Goal: Information Seeking & Learning: Learn about a topic

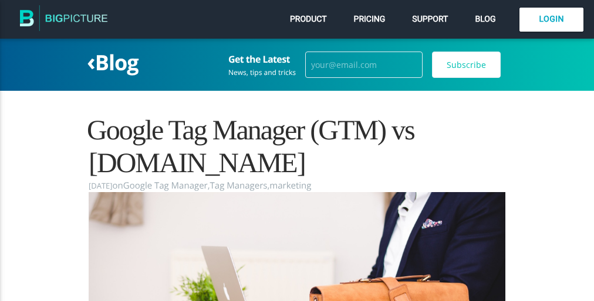
scroll to position [8981, 0]
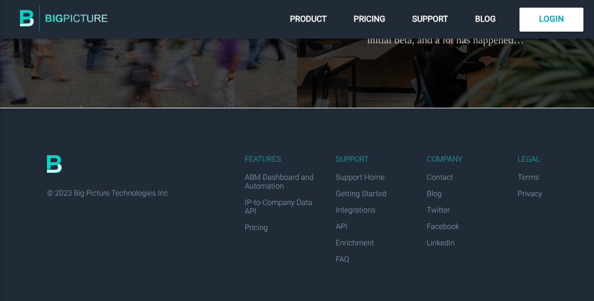
click at [297, 155] on div "Features" at bounding box center [283, 159] width 76 height 9
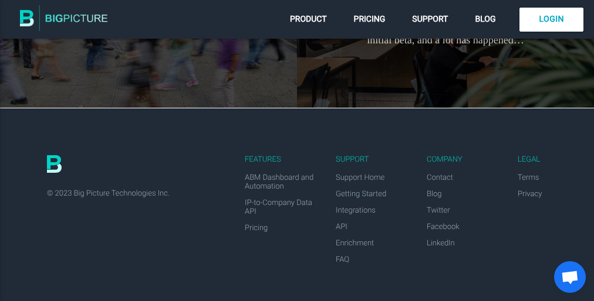
click at [297, 155] on div "Features" at bounding box center [283, 159] width 76 height 9
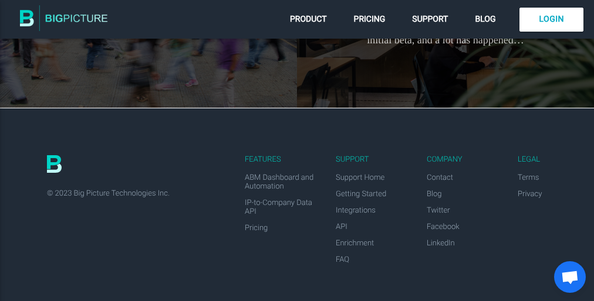
click at [297, 155] on div "Features" at bounding box center [283, 159] width 76 height 9
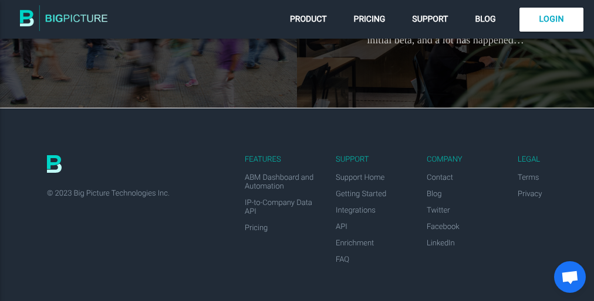
click at [297, 155] on div "Features" at bounding box center [283, 159] width 76 height 9
